Goal: Information Seeking & Learning: Learn about a topic

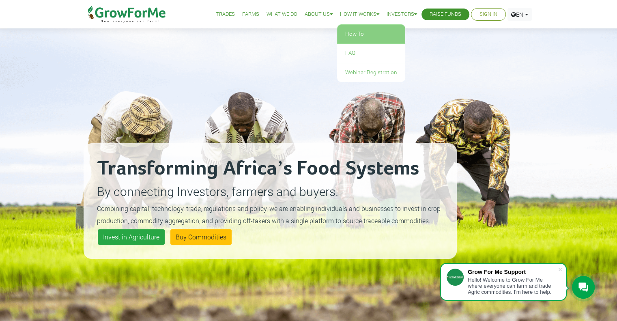
click at [345, 31] on link "How To" at bounding box center [371, 34] width 68 height 19
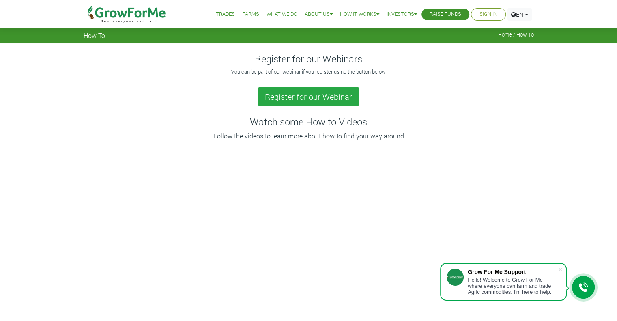
click at [248, 13] on link "Farms" at bounding box center [250, 14] width 17 height 9
